Goal: Find specific page/section: Find specific page/section

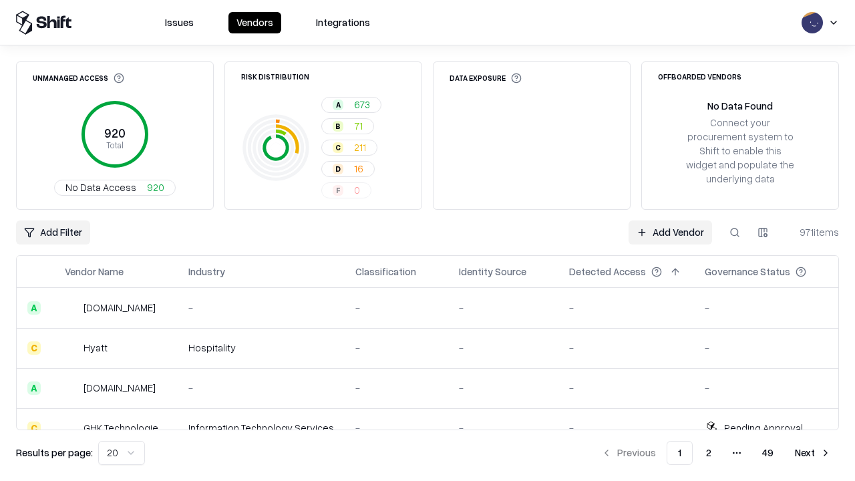
click at [427, 240] on div "Add Filter Add Vendor 971 items" at bounding box center [427, 232] width 823 height 24
click at [53, 232] on html "Issues Vendors Integrations Unmanaged Access 920 Total No Data Access 920 Risk …" at bounding box center [427, 240] width 855 height 481
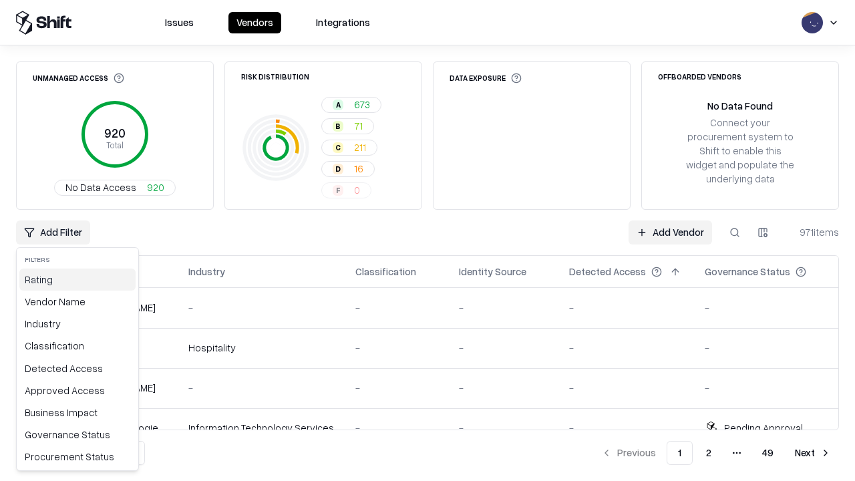
click at [77, 279] on div "Rating" at bounding box center [77, 279] width 116 height 22
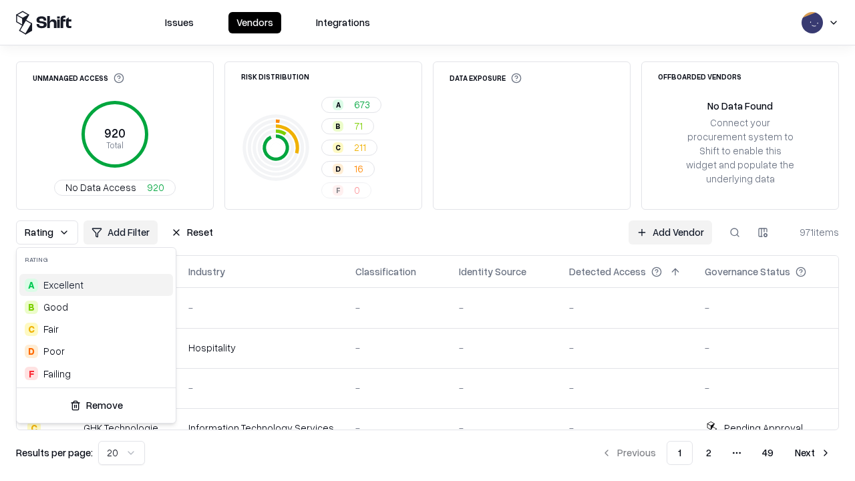
click at [427, 240] on html "Issues Vendors Integrations Unmanaged Access 920 Total No Data Access 920 Risk …" at bounding box center [427, 240] width 855 height 481
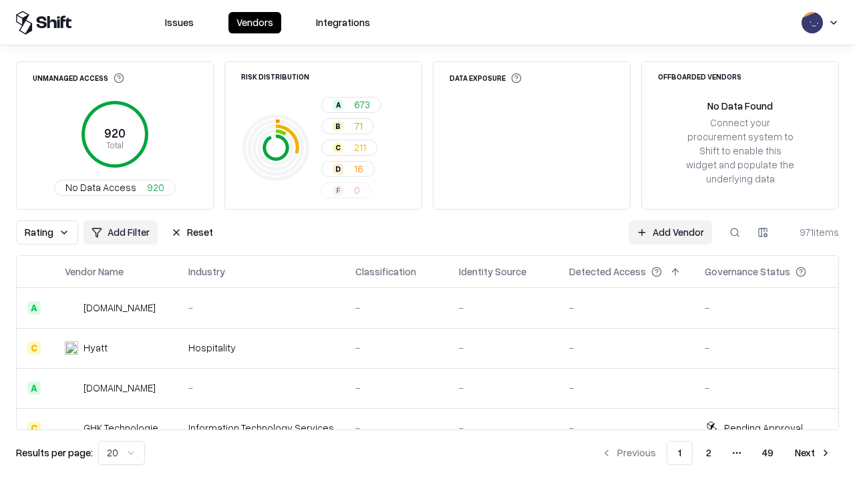
click at [427, 240] on div "Rating Add Filter Reset Add Vendor 971 items" at bounding box center [427, 232] width 823 height 24
click at [192, 232] on button "Reset" at bounding box center [192, 232] width 58 height 24
click at [427, 240] on div "Add Filter Add Vendor 971 items" at bounding box center [427, 232] width 823 height 24
click at [53, 232] on html "Issues Vendors Integrations Unmanaged Access 920 Total No Data Access 920 Risk …" at bounding box center [427, 240] width 855 height 481
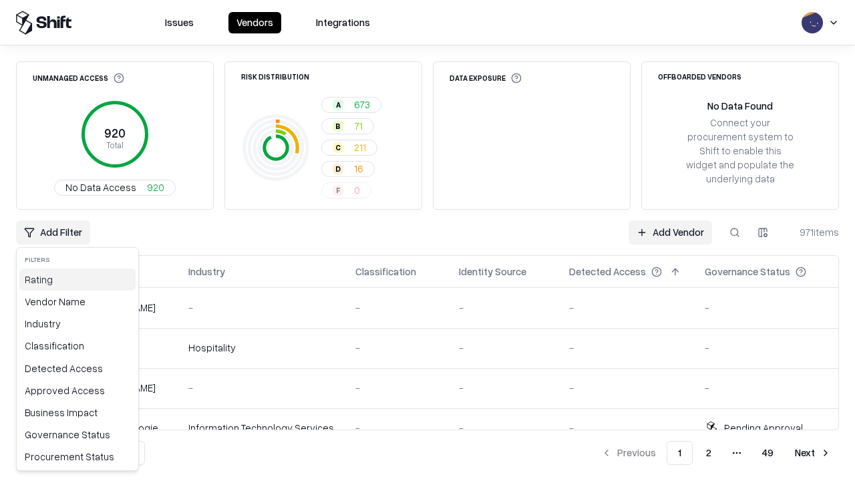
click at [77, 279] on div "Rating" at bounding box center [77, 279] width 116 height 22
